Goal: Transaction & Acquisition: Register for event/course

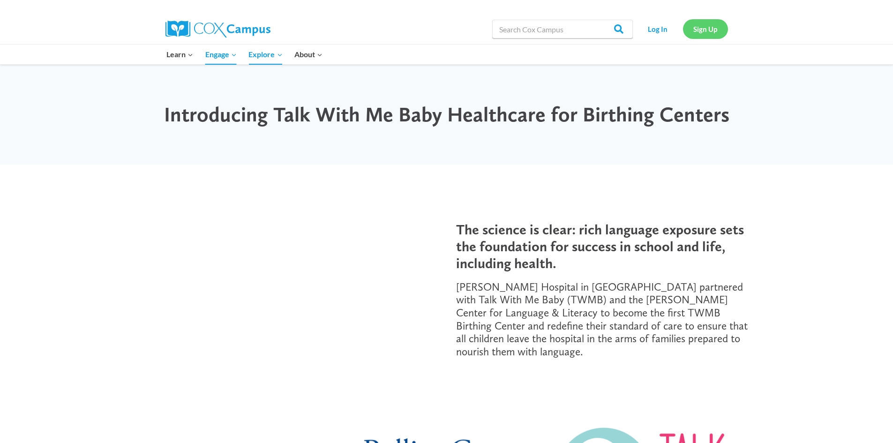
click at [704, 22] on link "Sign Up" at bounding box center [705, 28] width 45 height 19
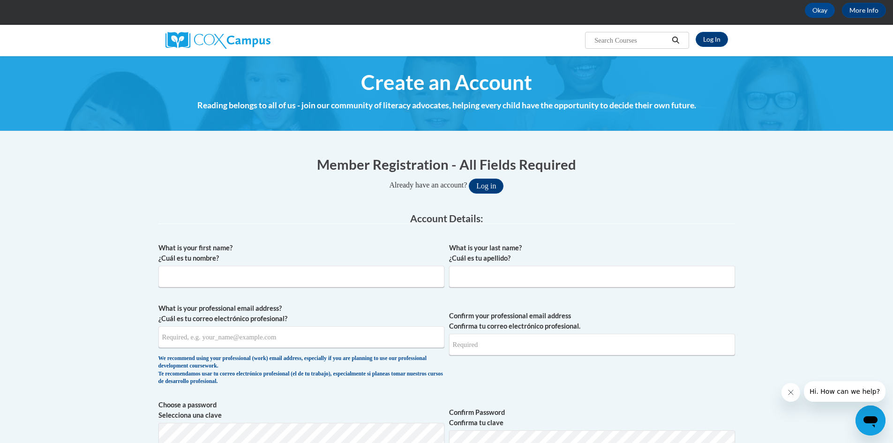
scroll to position [90, 0]
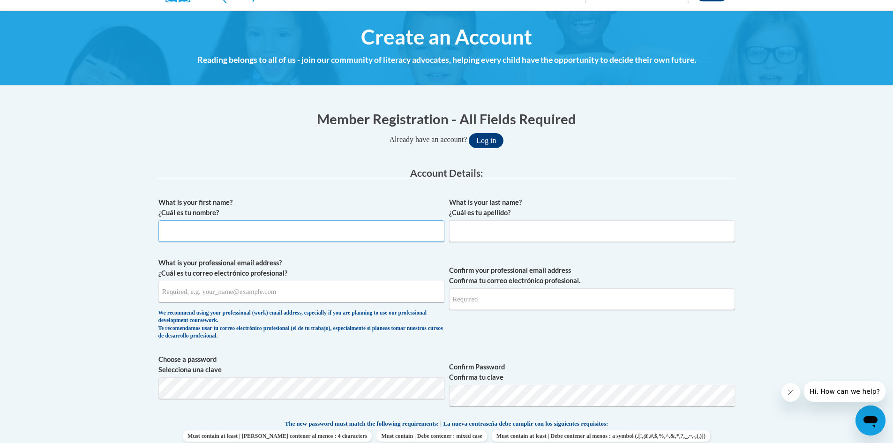
click at [358, 224] on input "What is your first name? ¿Cuál es tu nombre?" at bounding box center [301, 231] width 286 height 22
type input "k"
type input "[PERSON_NAME]"
